Goal: Task Accomplishment & Management: Use online tool/utility

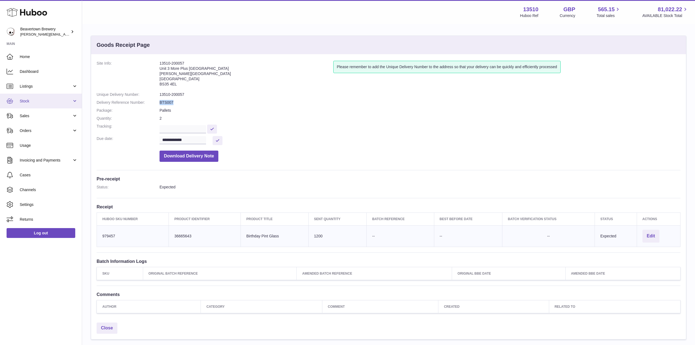
click at [35, 104] on link "Stock" at bounding box center [41, 101] width 82 height 15
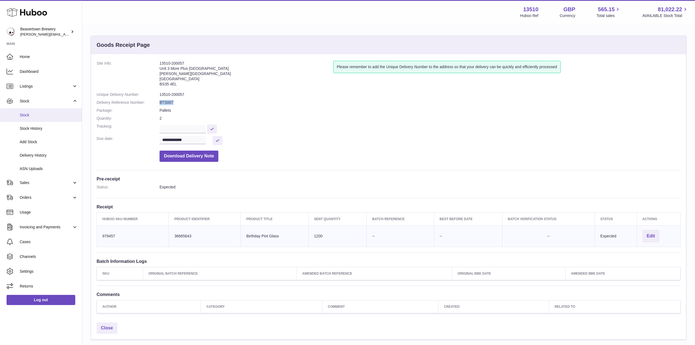
click at [31, 120] on link "Stock" at bounding box center [41, 114] width 82 height 13
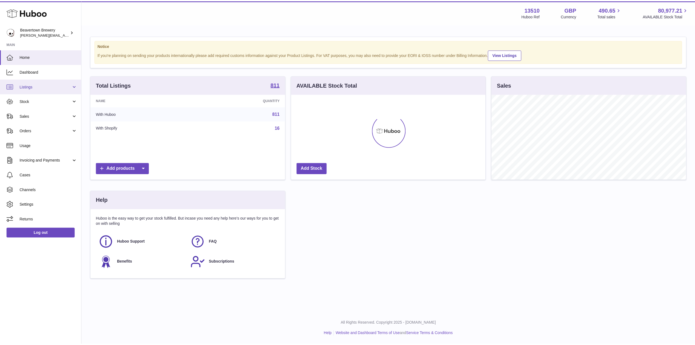
scroll to position [85, 196]
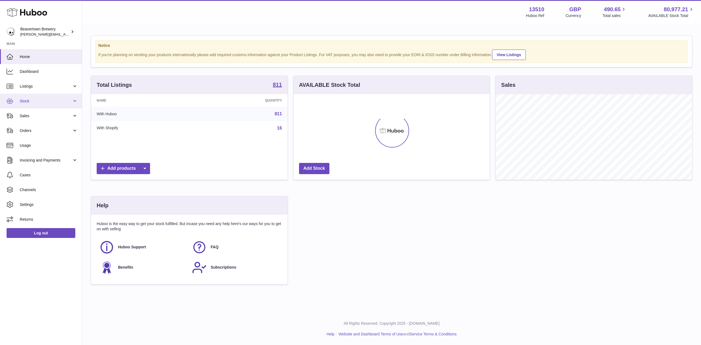
click at [34, 100] on span "Stock" at bounding box center [46, 101] width 52 height 5
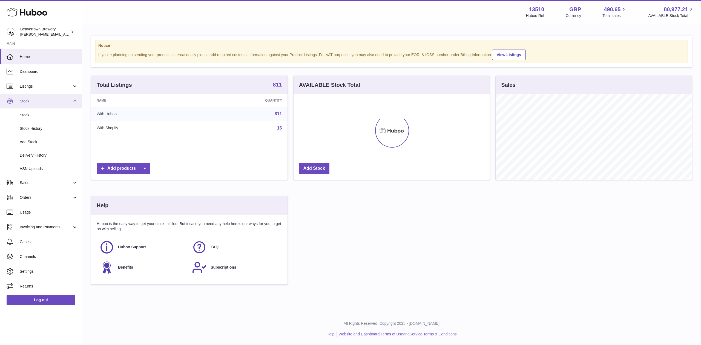
click at [34, 102] on span "Stock" at bounding box center [46, 101] width 52 height 5
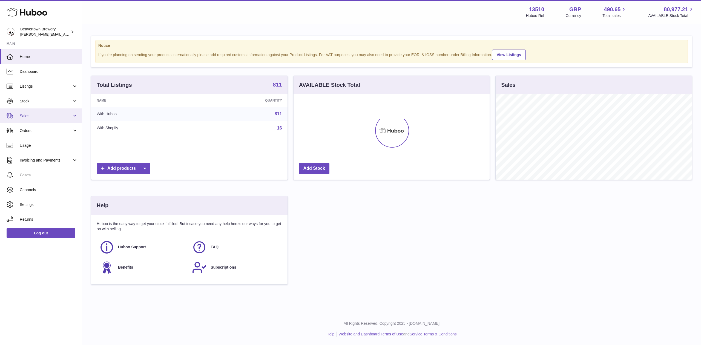
click at [35, 111] on link "Sales" at bounding box center [41, 115] width 82 height 15
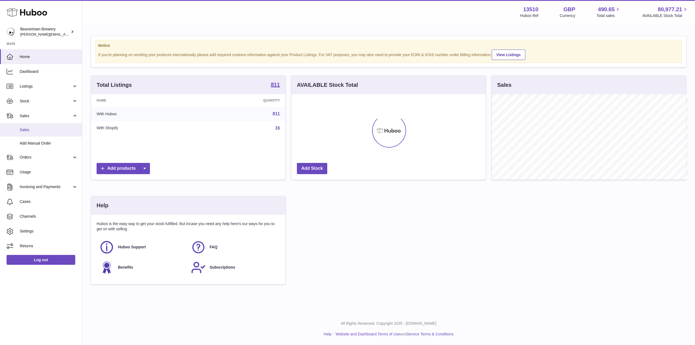
scroll to position [273656, 273547]
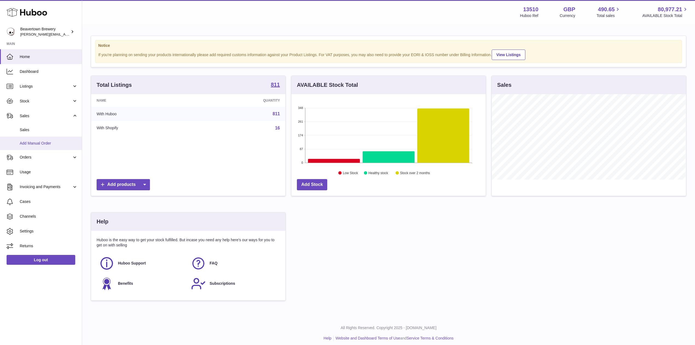
click at [38, 142] on span "Add Manual Order" at bounding box center [49, 143] width 58 height 5
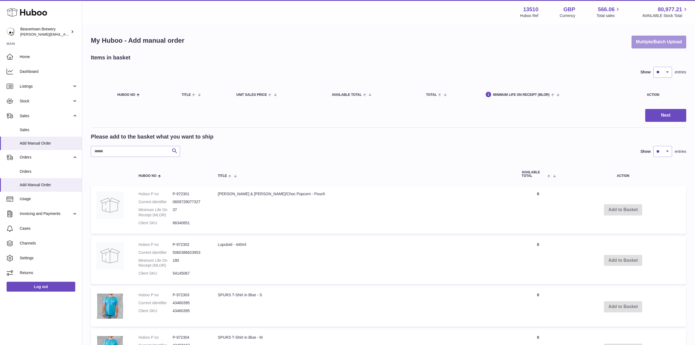
click at [650, 48] on button "Multiple/Batch Upload" at bounding box center [659, 42] width 55 height 13
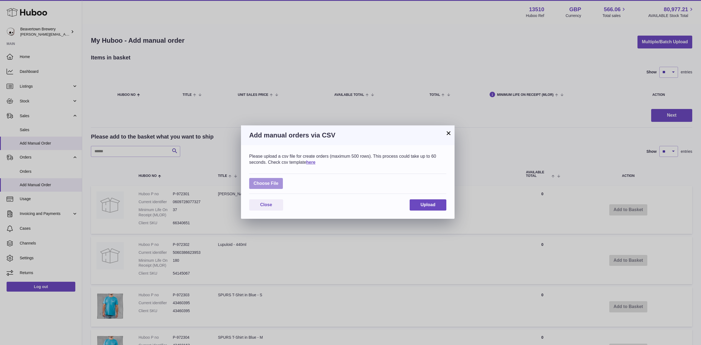
click at [265, 183] on label at bounding box center [266, 183] width 34 height 11
click at [278, 181] on input "file" at bounding box center [278, 181] width 0 height 0
type input "**********"
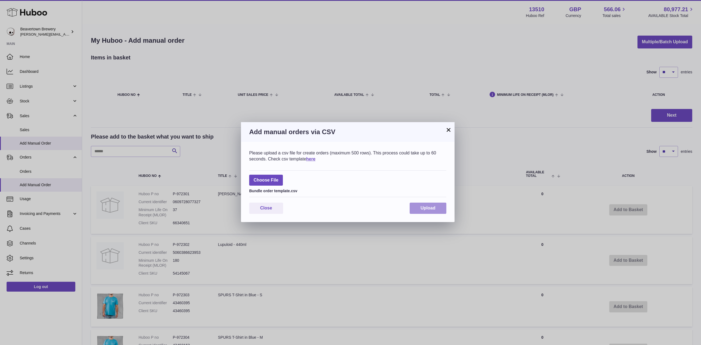
click at [420, 208] on span "Upload" at bounding box center [427, 208] width 15 height 5
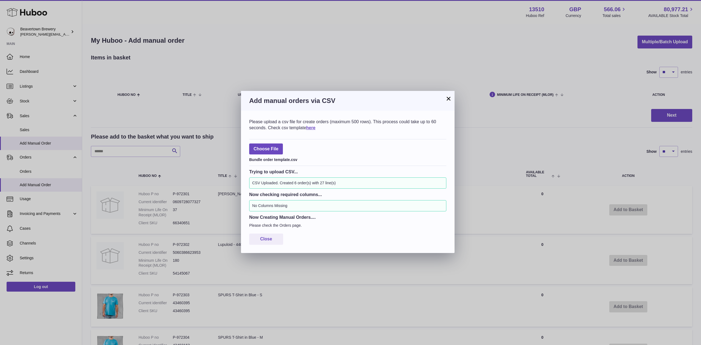
click at [448, 102] on button "×" at bounding box center [448, 98] width 7 height 7
